Goal: Task Accomplishment & Management: Use online tool/utility

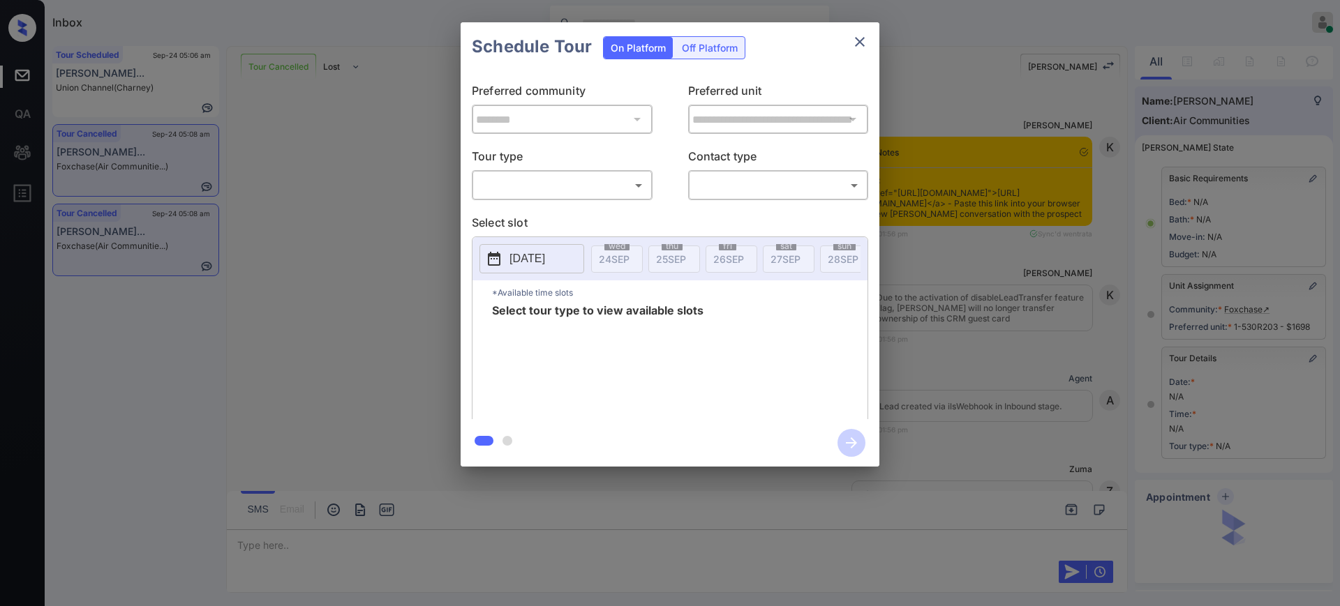
click at [554, 190] on body "Inbox [PERSON_NAME] Online Set yourself offline Set yourself on break Profile S…" at bounding box center [670, 303] width 1340 height 606
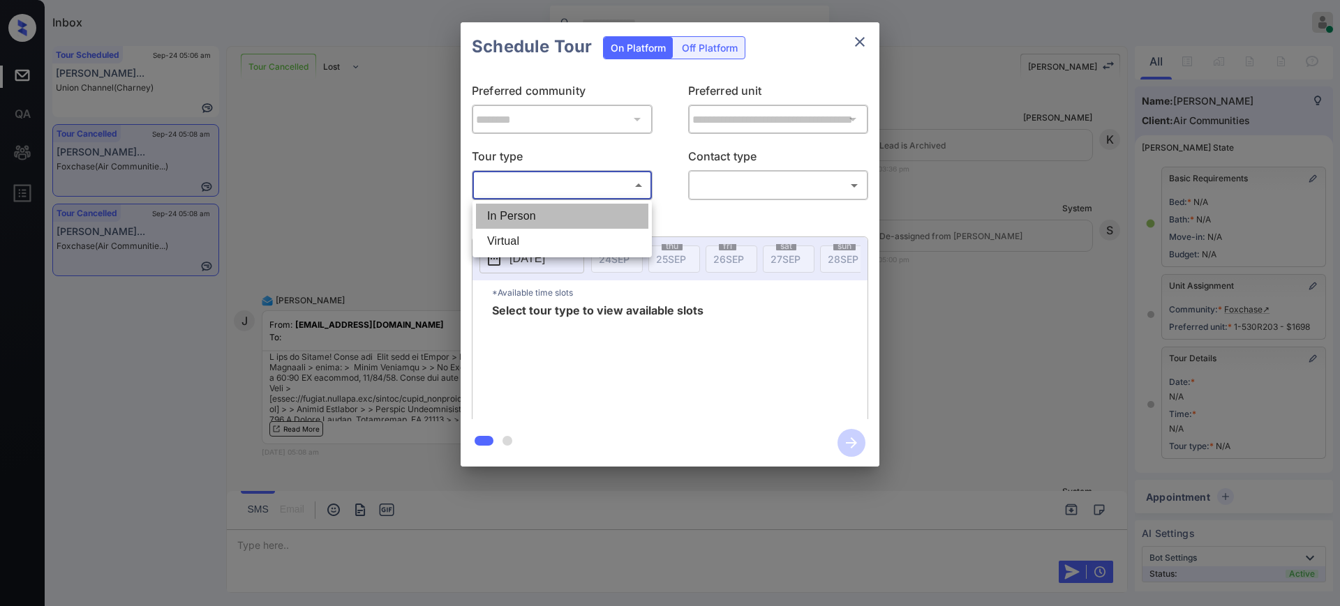
click at [523, 220] on li "In Person" at bounding box center [562, 216] width 172 height 25
type input "********"
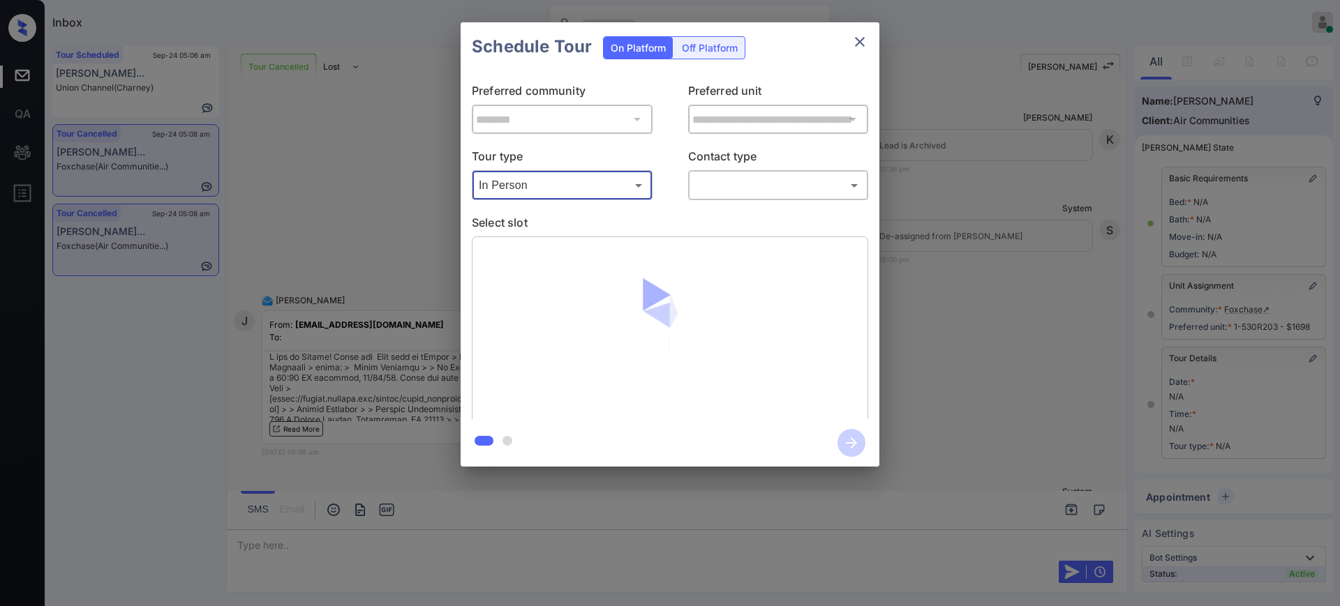
click at [734, 179] on body "Inbox [PERSON_NAME] Online Set yourself offline Set yourself on break Profile S…" at bounding box center [670, 303] width 1340 height 606
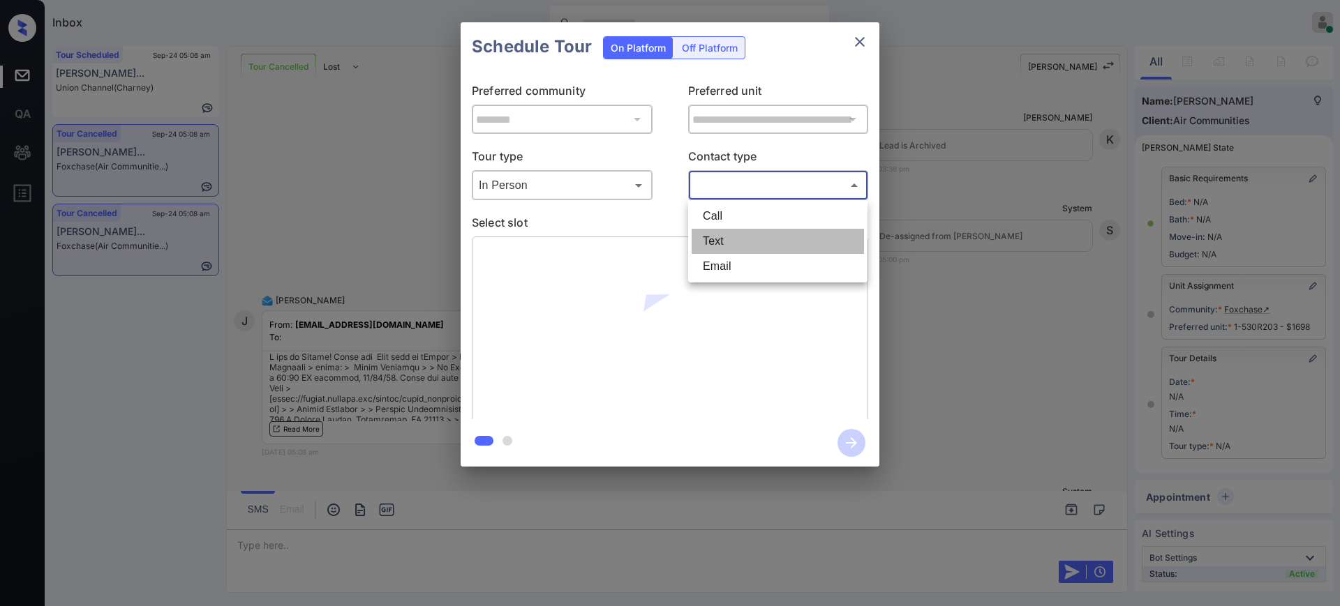
click at [716, 239] on li "Text" at bounding box center [777, 241] width 172 height 25
type input "****"
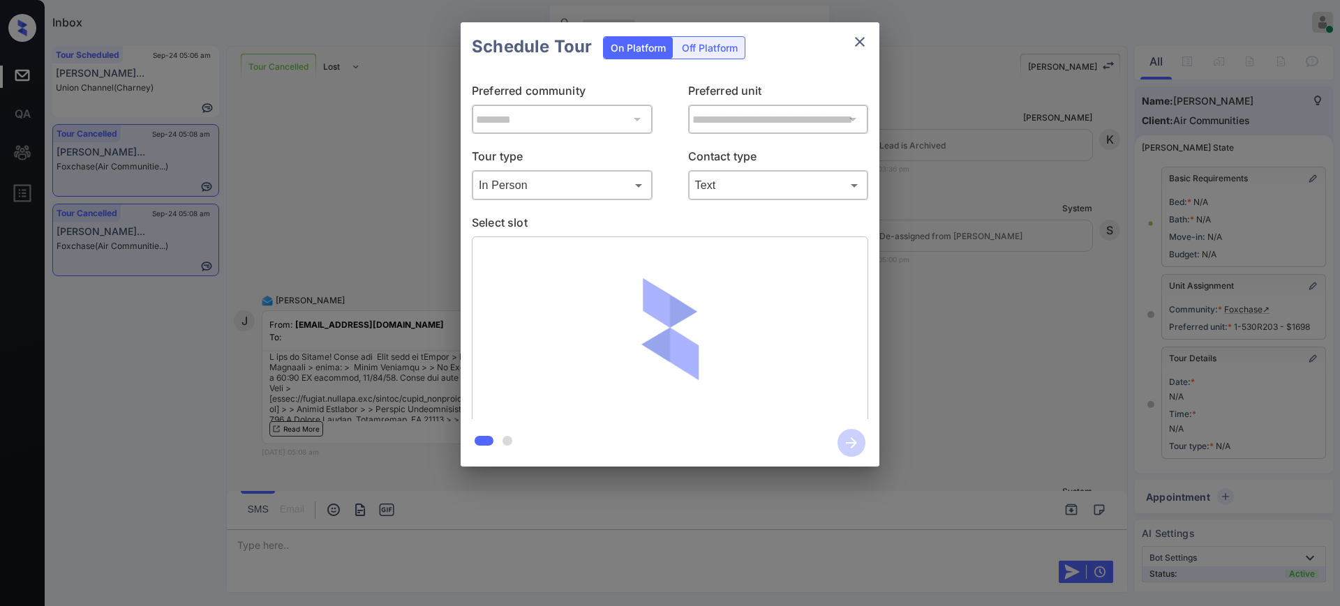
click at [620, 224] on p "Select slot" at bounding box center [670, 225] width 396 height 22
click at [613, 214] on p "Select slot" at bounding box center [670, 225] width 396 height 22
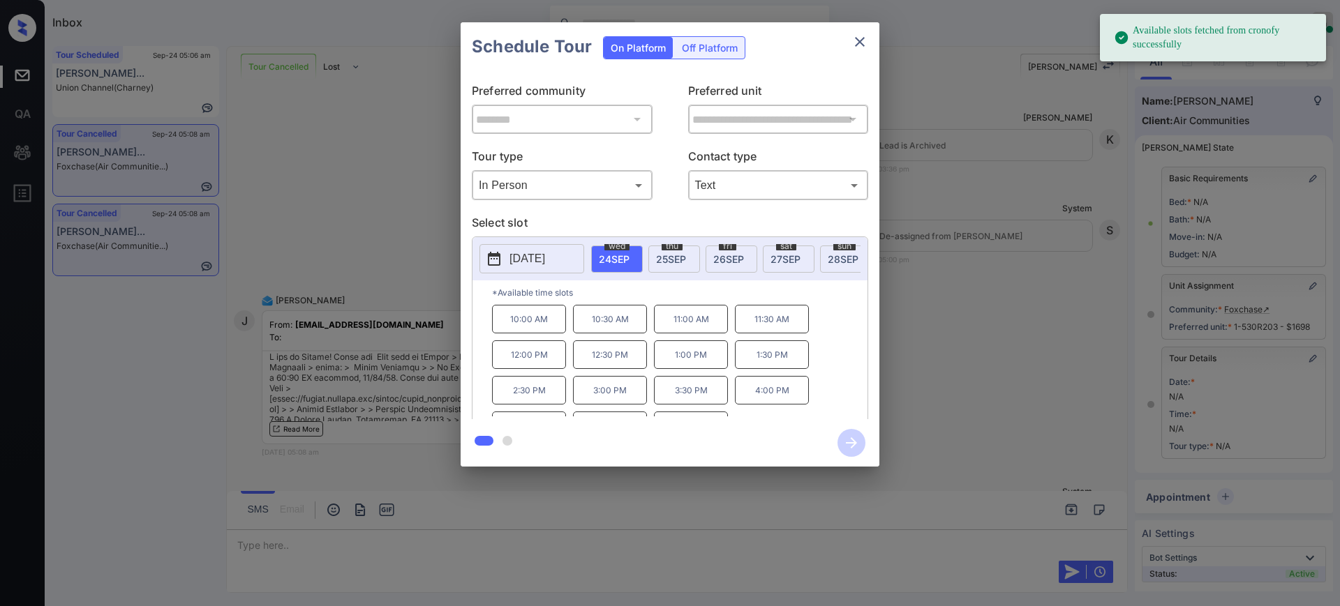
click at [570, 259] on button "[DATE]" at bounding box center [531, 258] width 105 height 29
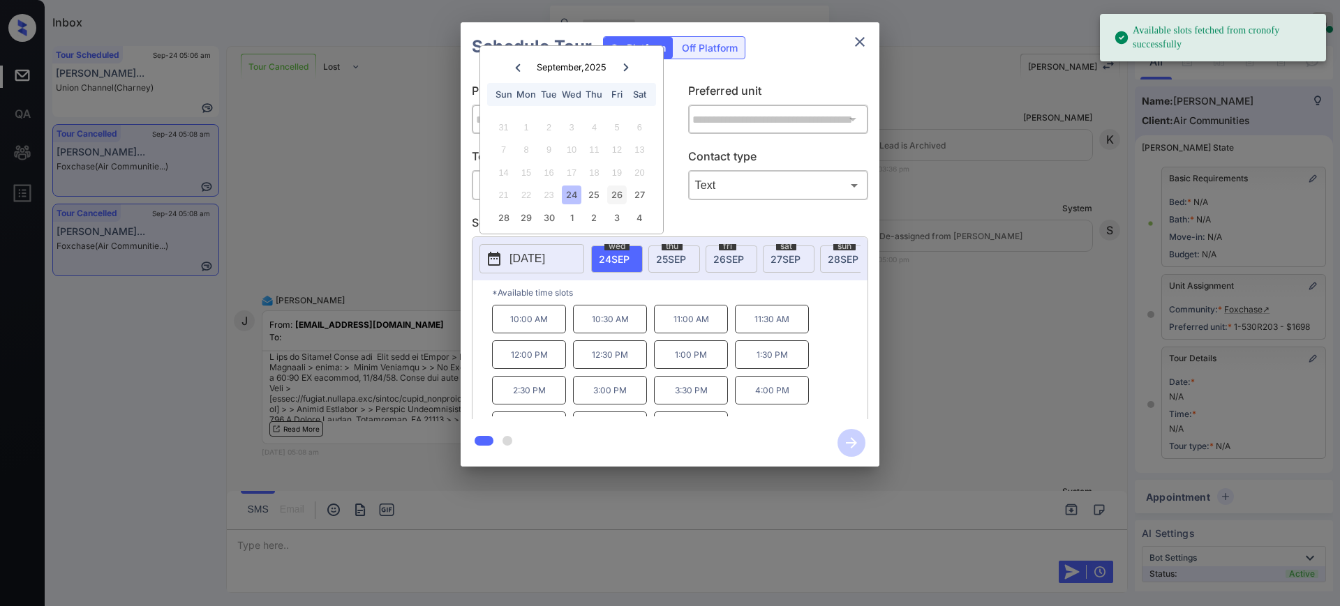
click at [614, 190] on div "26" at bounding box center [616, 195] width 19 height 19
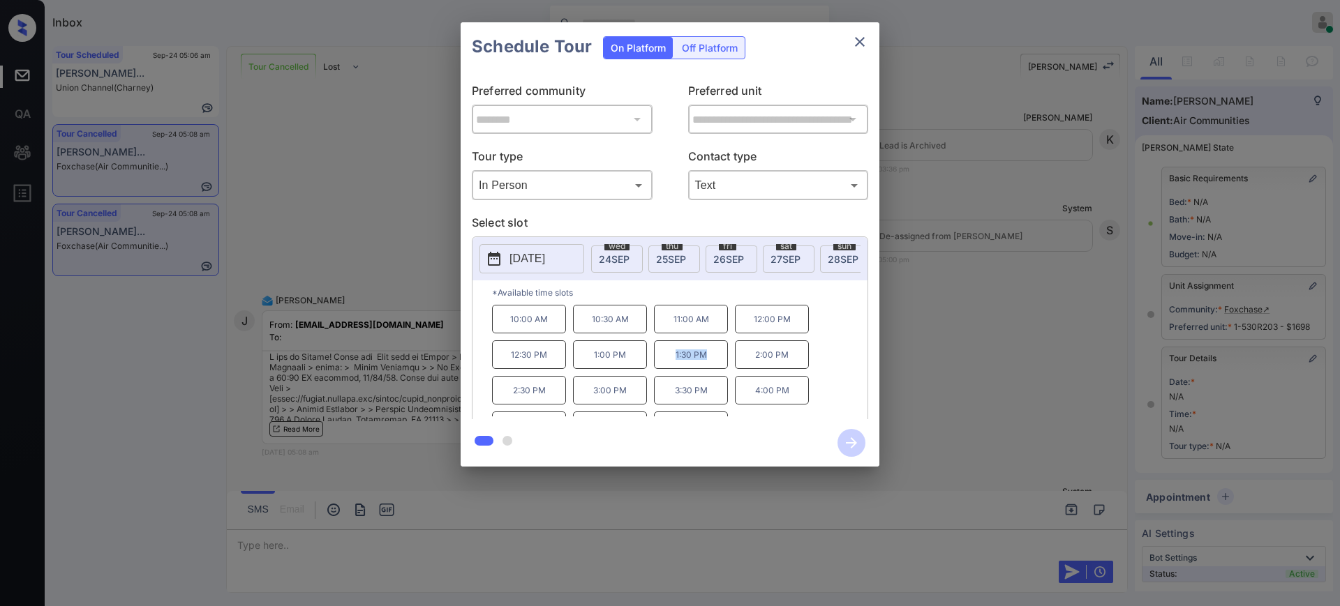
drag, startPoint x: 664, startPoint y: 366, endPoint x: 722, endPoint y: 358, distance: 58.5
click at [722, 358] on p "1:30 PM" at bounding box center [691, 354] width 74 height 29
copy p "1:30 PM"
click at [516, 255] on p "[DATE]" at bounding box center [527, 258] width 36 height 17
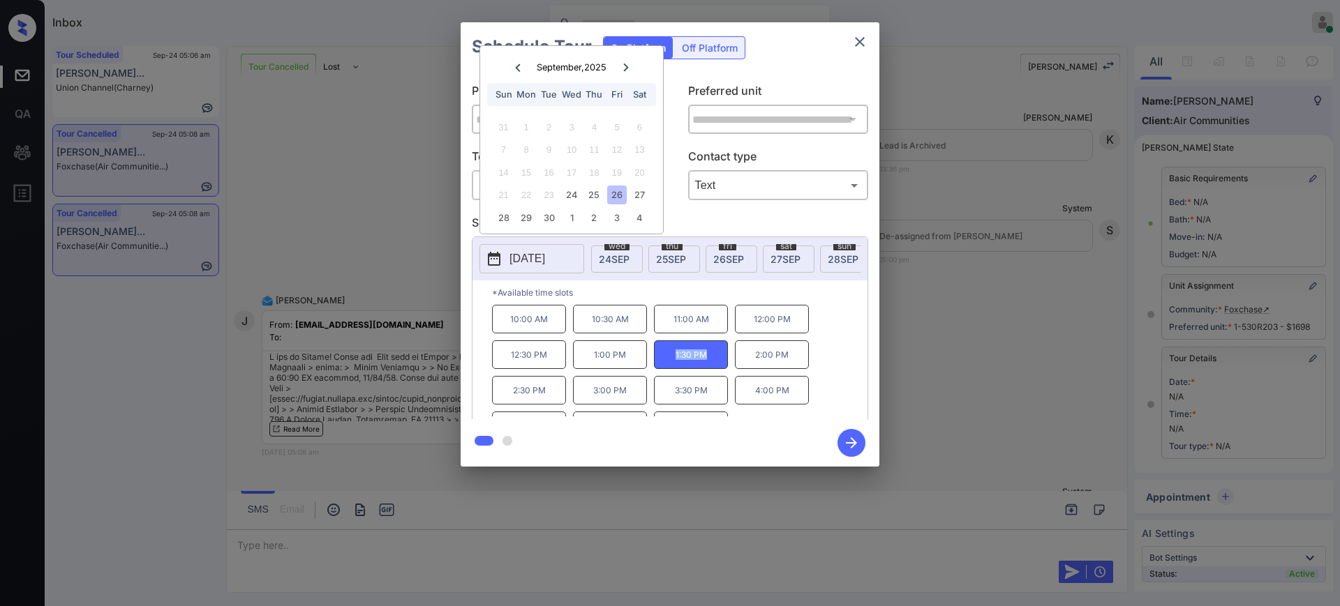
copy p "1:30 PM"
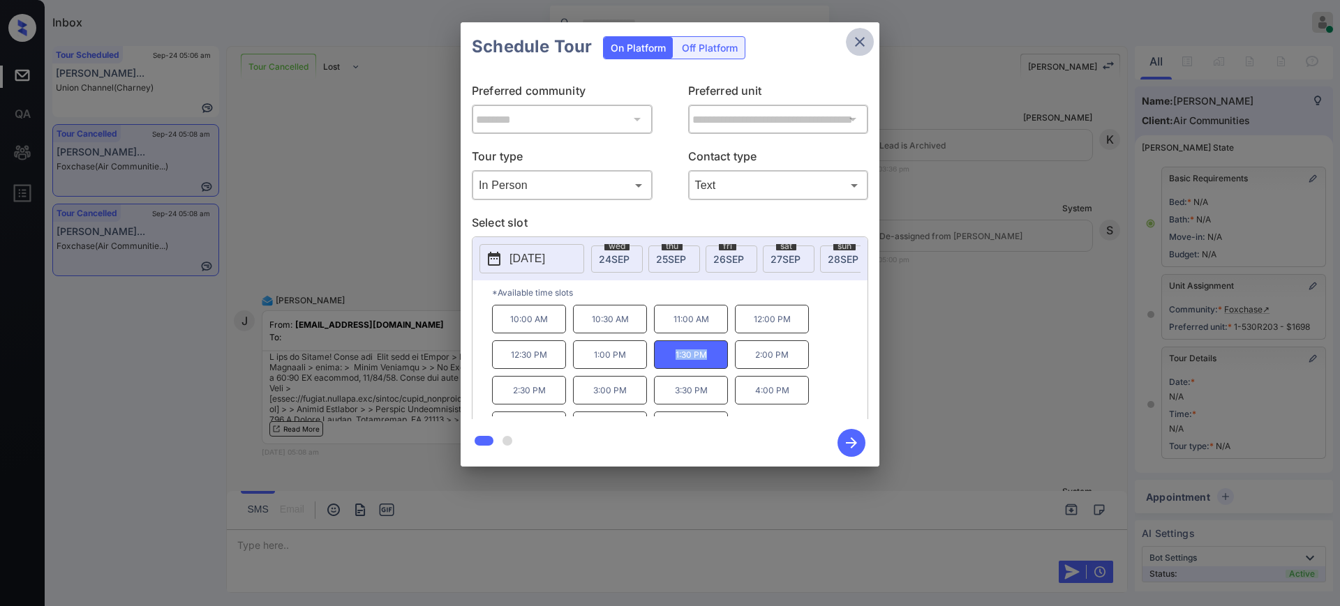
click at [859, 44] on icon "close" at bounding box center [859, 41] width 17 height 17
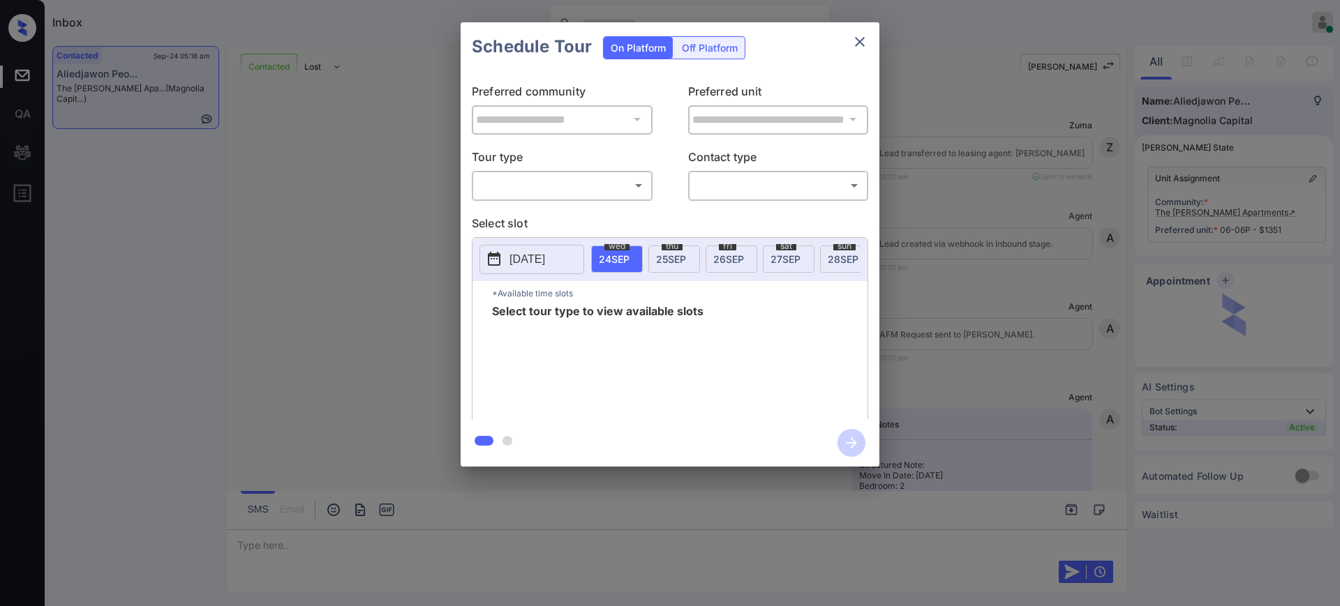
click at [531, 196] on div "​ ​" at bounding box center [562, 185] width 181 height 30
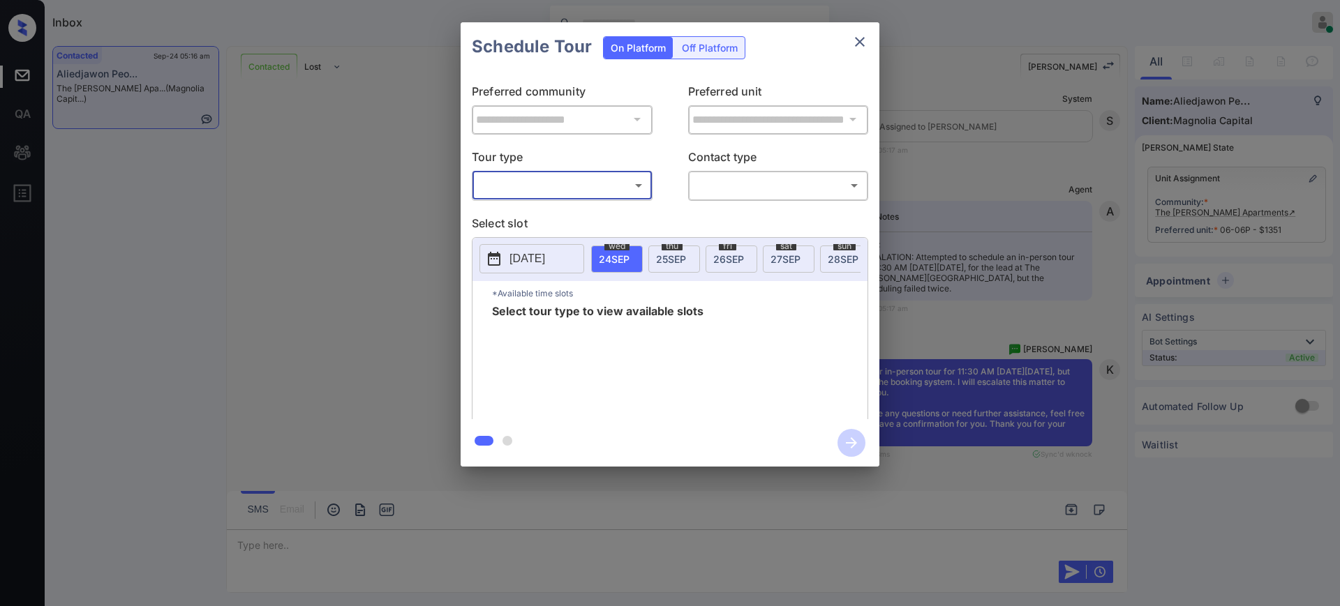
click at [531, 186] on body "Inbox Ajay Kumar Online Set yourself offline Set yourself on break Profile Swit…" at bounding box center [670, 303] width 1340 height 606
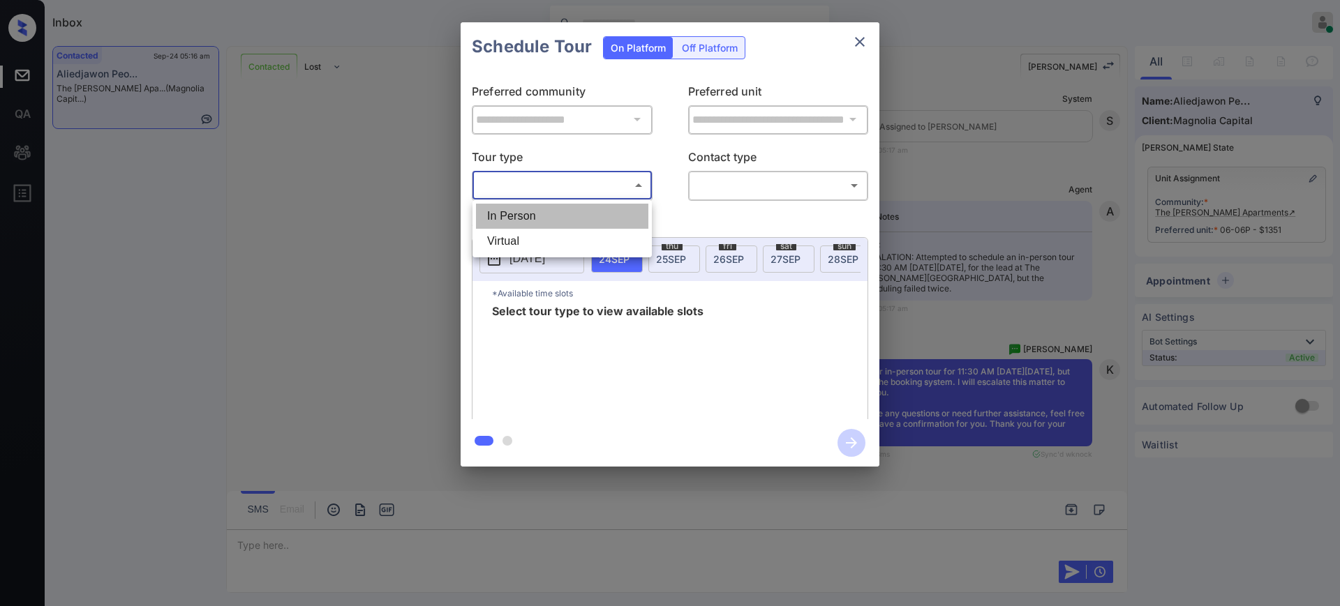
click at [526, 220] on li "In Person" at bounding box center [562, 216] width 172 height 25
type input "********"
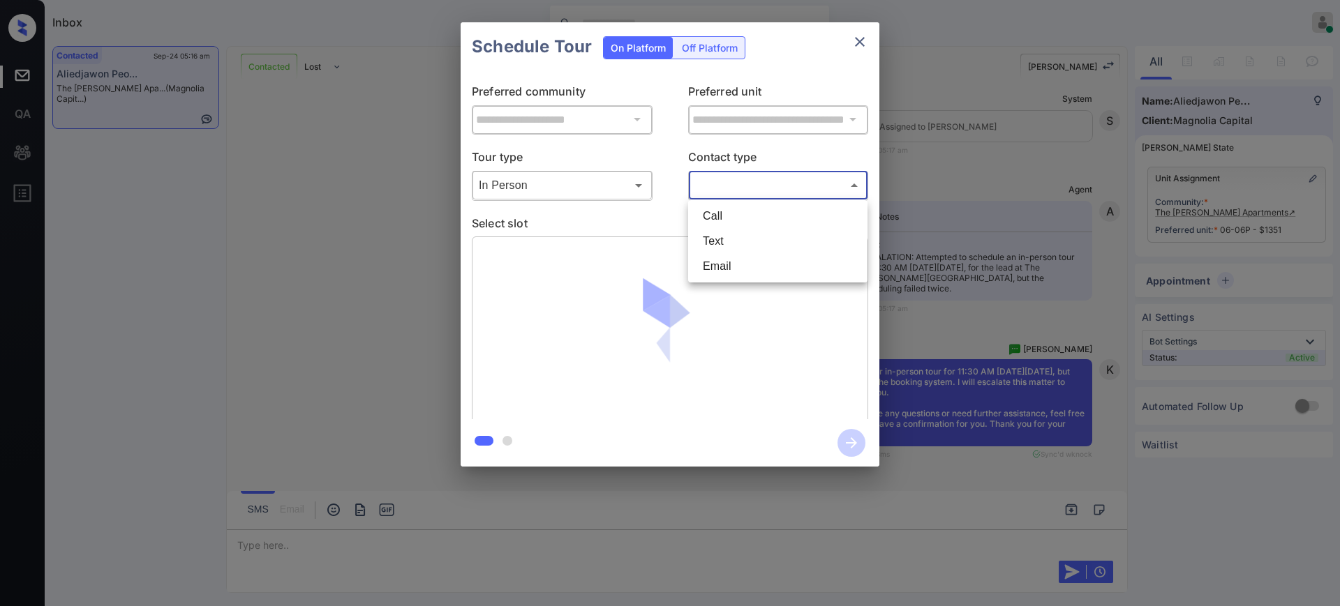
click at [752, 175] on body "Inbox Ajay Kumar Online Set yourself offline Set yourself on break Profile Swit…" at bounding box center [670, 303] width 1340 height 606
click at [721, 239] on li "Text" at bounding box center [777, 241] width 172 height 25
type input "****"
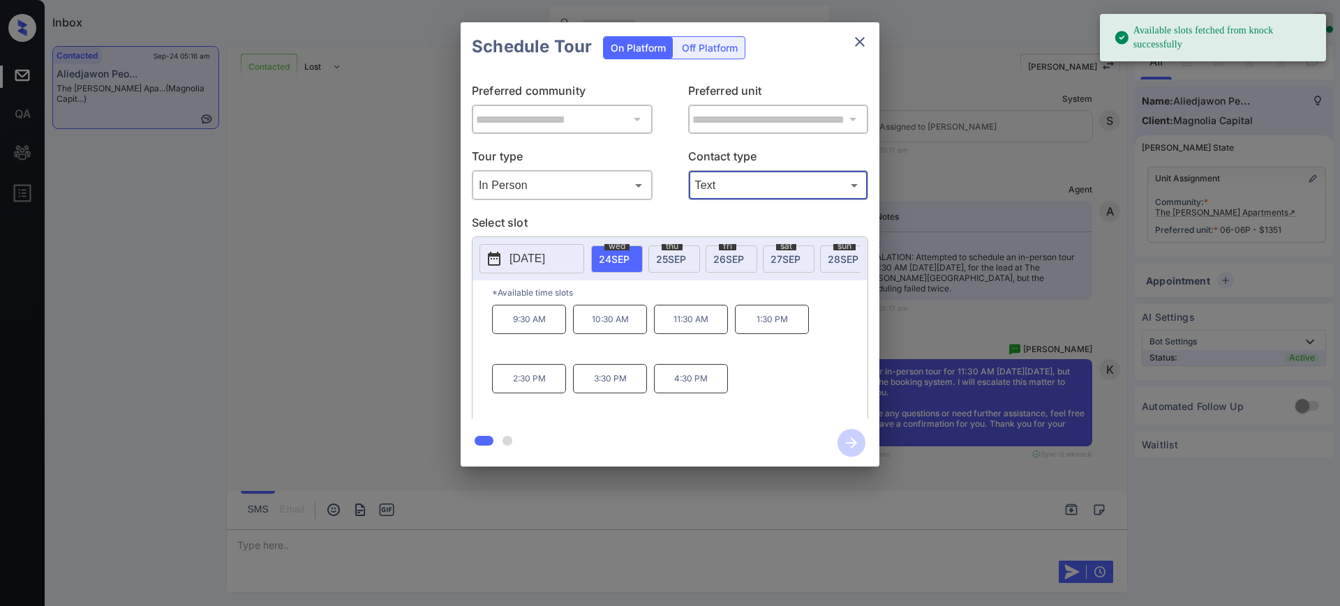
click at [522, 253] on p "[DATE]" at bounding box center [527, 258] width 36 height 17
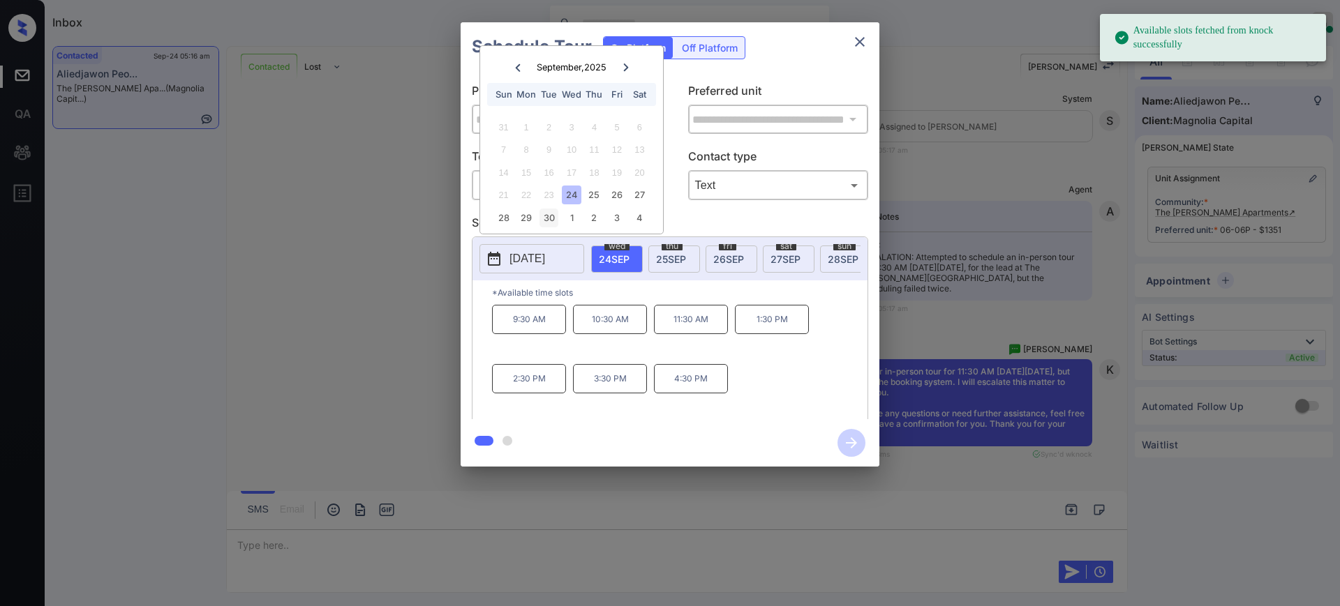
click at [554, 220] on div "30" at bounding box center [548, 218] width 19 height 19
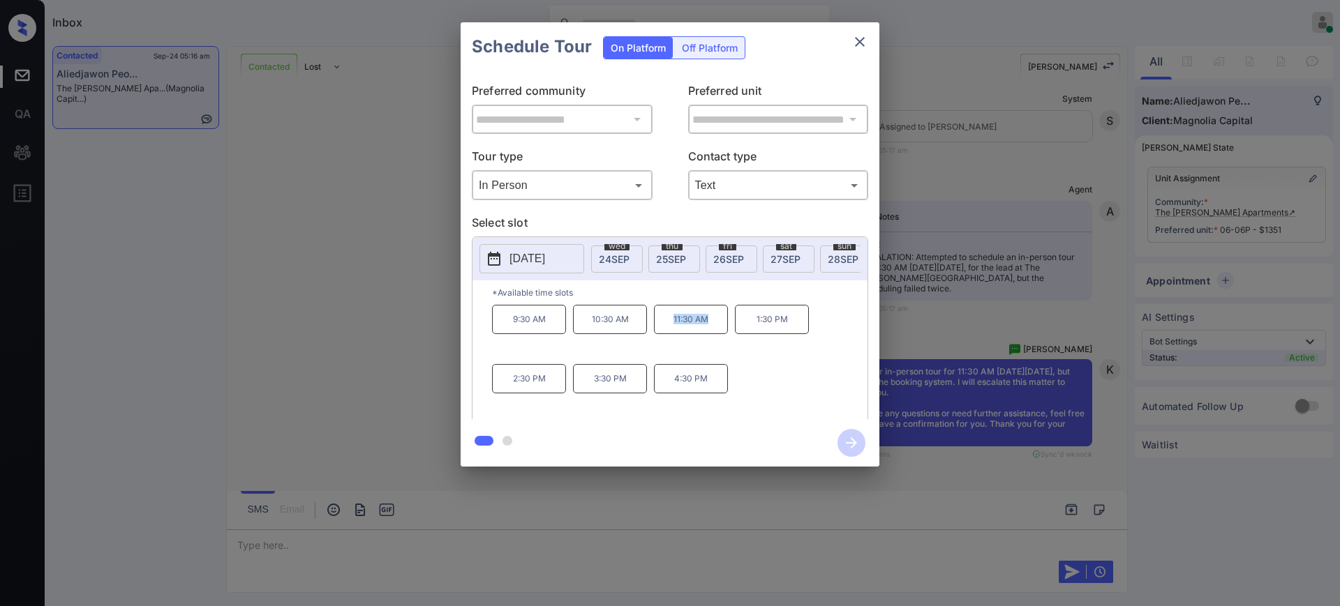
drag, startPoint x: 659, startPoint y: 327, endPoint x: 784, endPoint y: 270, distance: 137.7
click at [722, 334] on p "11:30 AM" at bounding box center [691, 319] width 74 height 29
copy p "11:30 AM"
click at [853, 50] on button "close" at bounding box center [860, 42] width 28 height 28
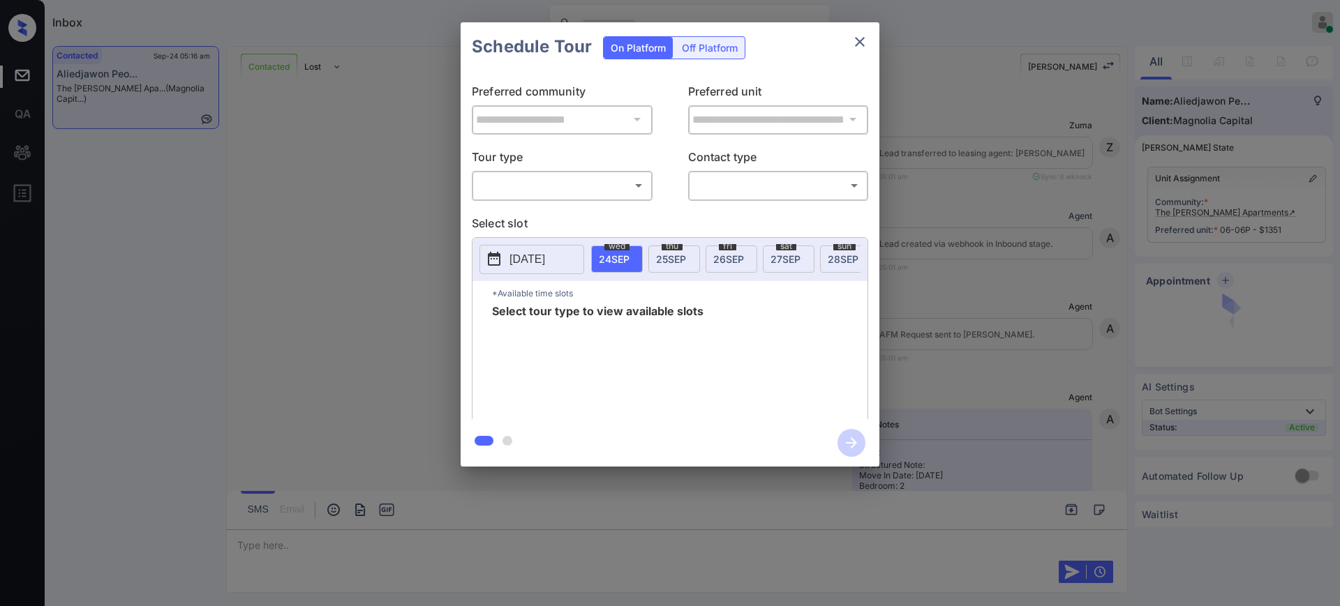
scroll to position [1743, 0]
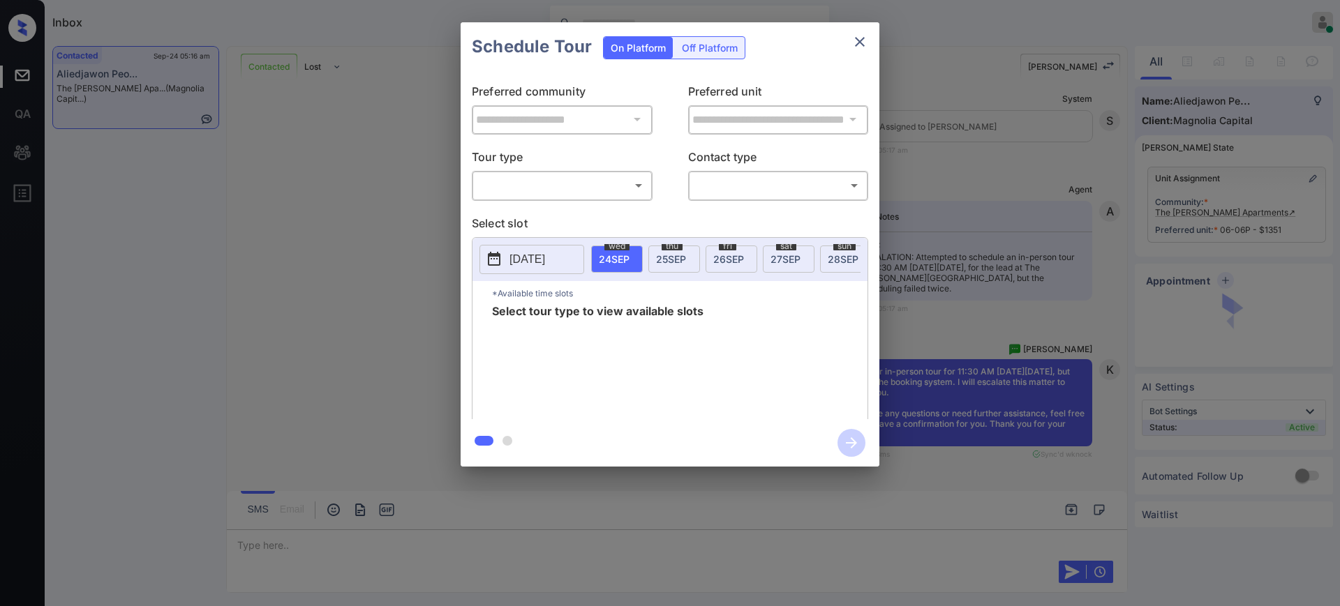
click at [541, 195] on body "Inbox Ajay Kumar Online Set yourself offline Set yourself on break Profile Swit…" at bounding box center [670, 303] width 1340 height 606
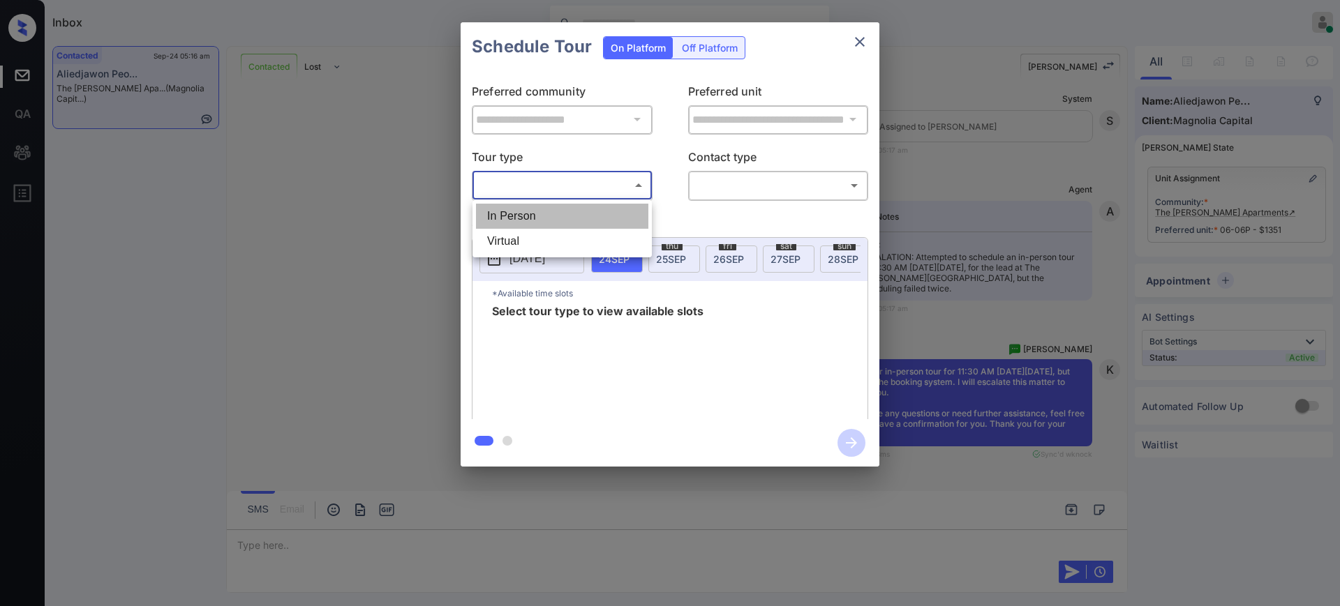
click at [533, 211] on li "In Person" at bounding box center [562, 216] width 172 height 25
type input "********"
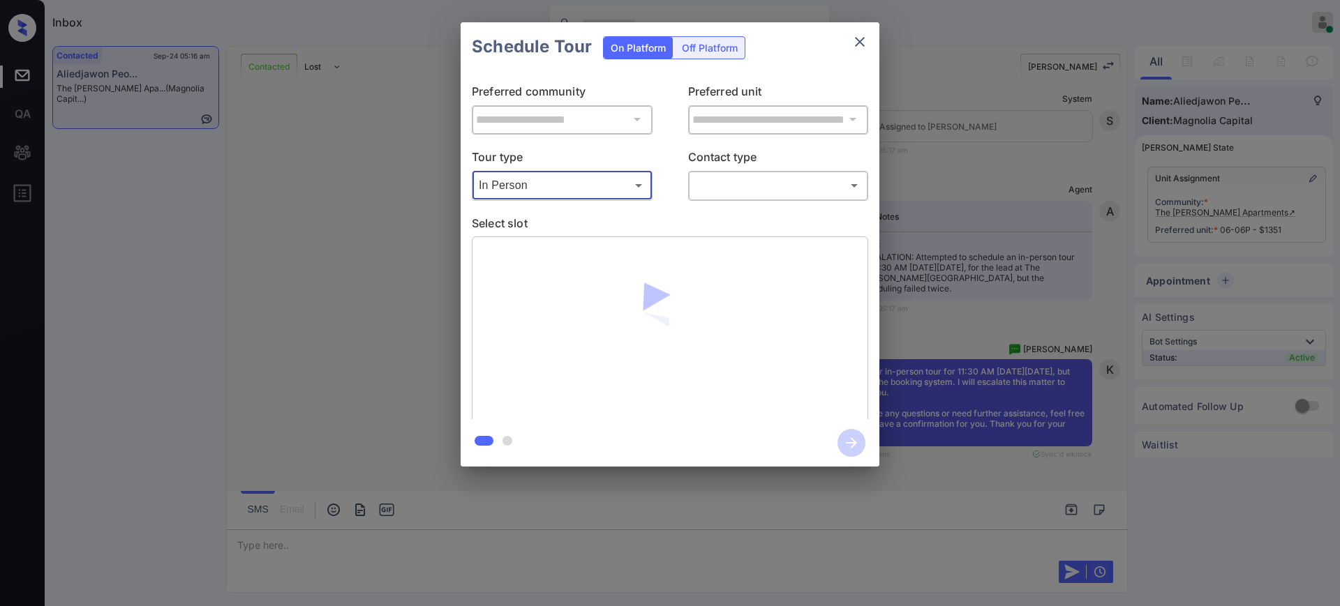
click at [703, 175] on body "Inbox Ajay Kumar Online Set yourself offline Set yourself on break Profile Swit…" at bounding box center [670, 303] width 1340 height 606
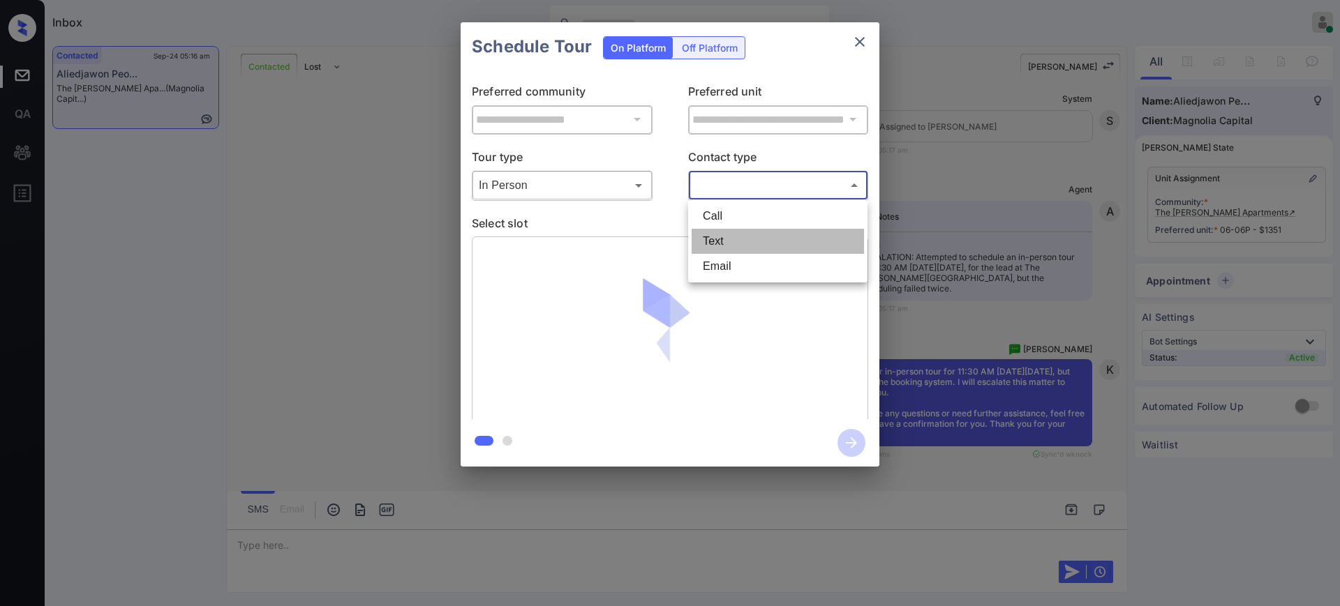
click at [710, 237] on li "Text" at bounding box center [777, 241] width 172 height 25
type input "****"
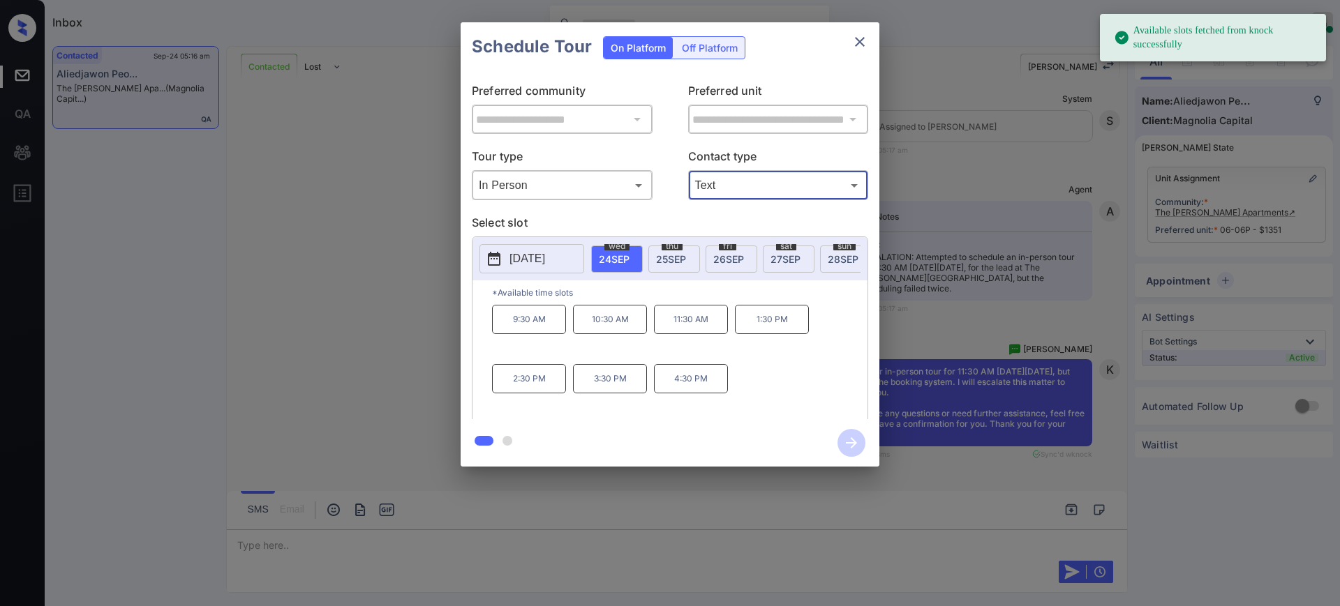
click at [531, 268] on button "[DATE]" at bounding box center [531, 258] width 105 height 29
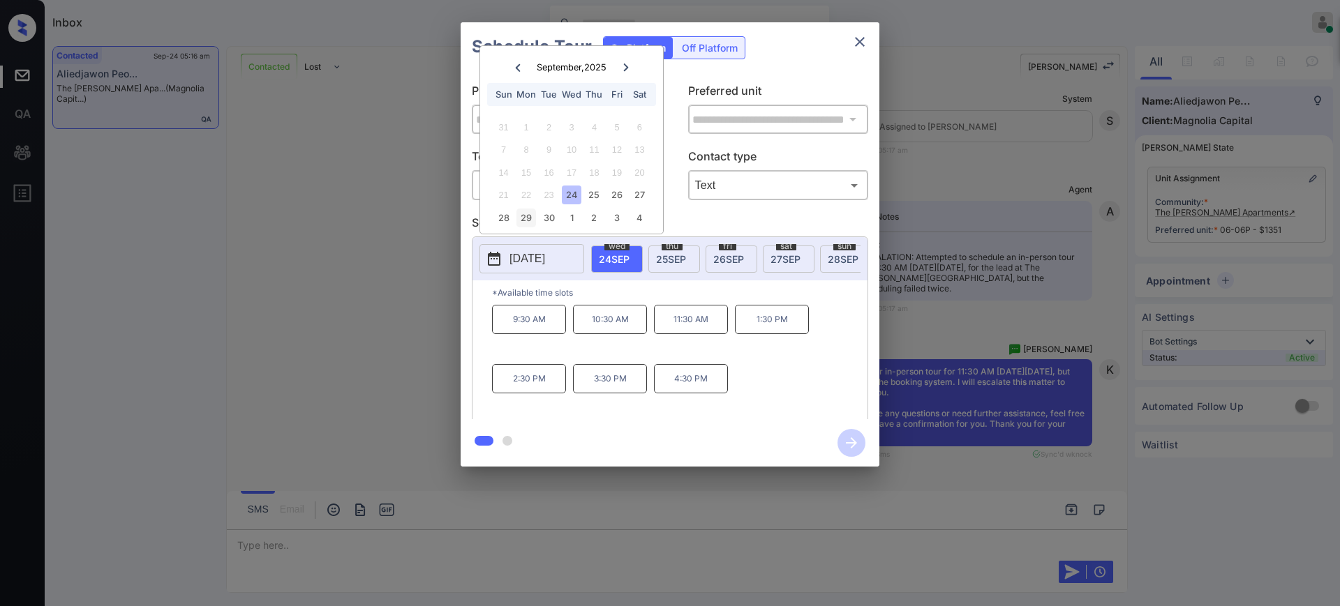
click at [532, 220] on div "29" at bounding box center [525, 218] width 19 height 19
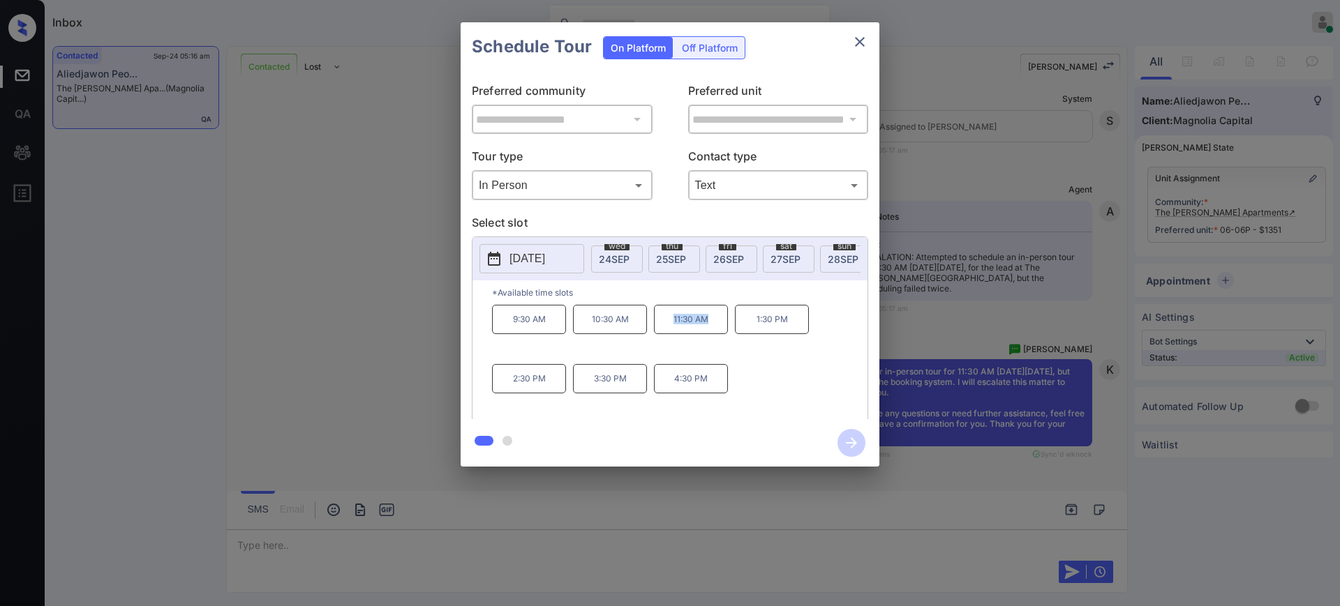
drag, startPoint x: 666, startPoint y: 327, endPoint x: 723, endPoint y: 329, distance: 56.6
click at [718, 330] on p "11:30 AM" at bounding box center [691, 319] width 74 height 29
copy p "11:30 AM"
click at [542, 272] on button "2025-09-29" at bounding box center [531, 258] width 105 height 29
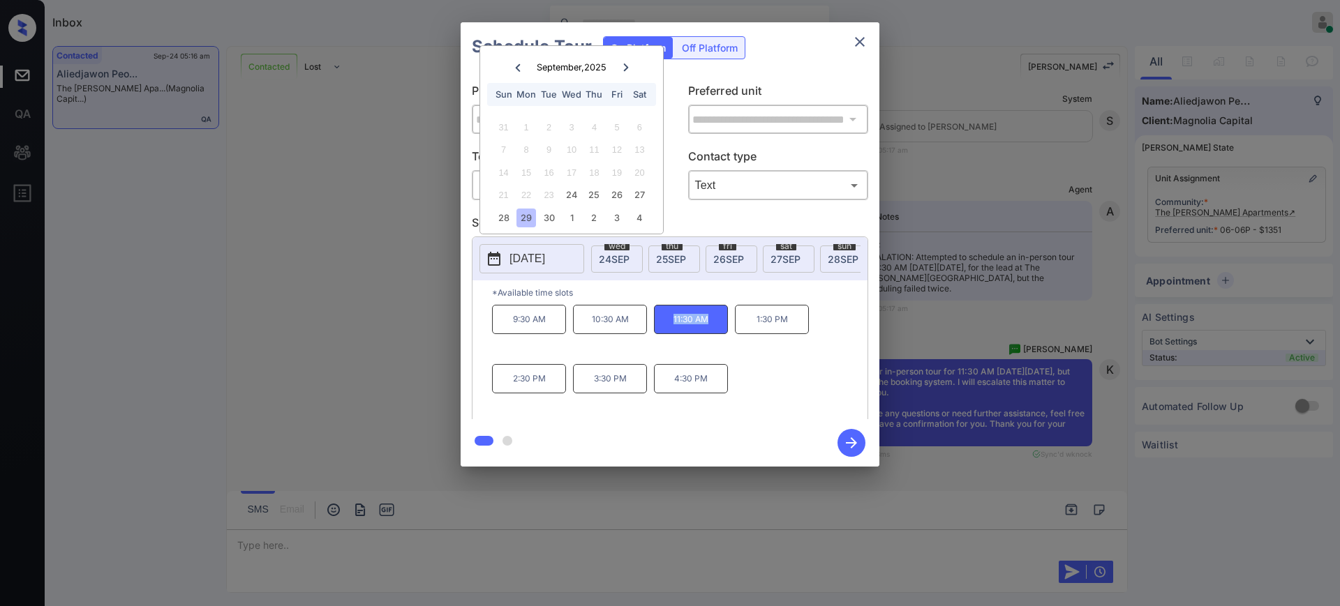
click at [860, 38] on icon "close" at bounding box center [859, 41] width 17 height 17
